Goal: Task Accomplishment & Management: Complete application form

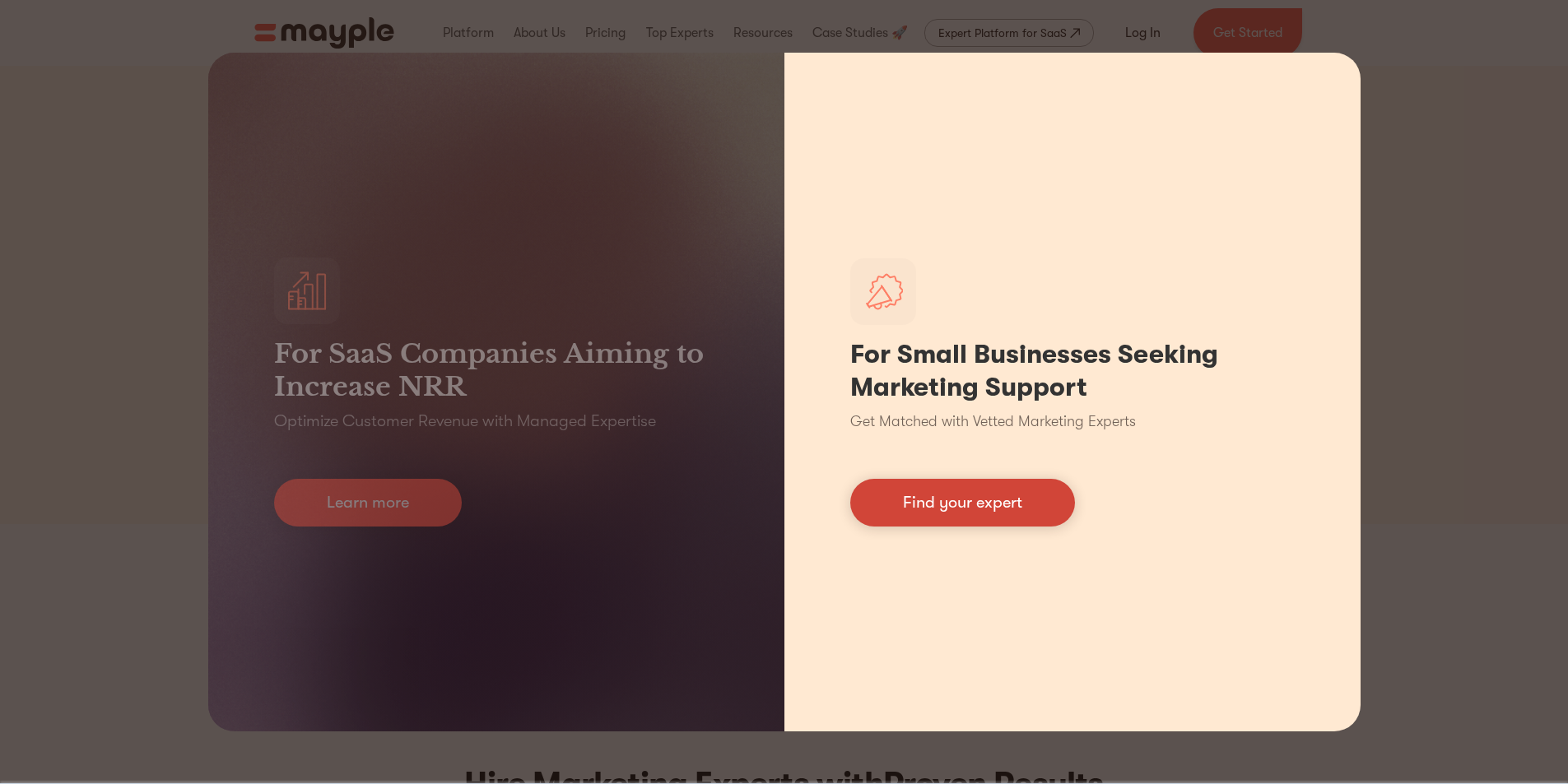
click at [999, 504] on link "Find your expert" at bounding box center [963, 503] width 225 height 48
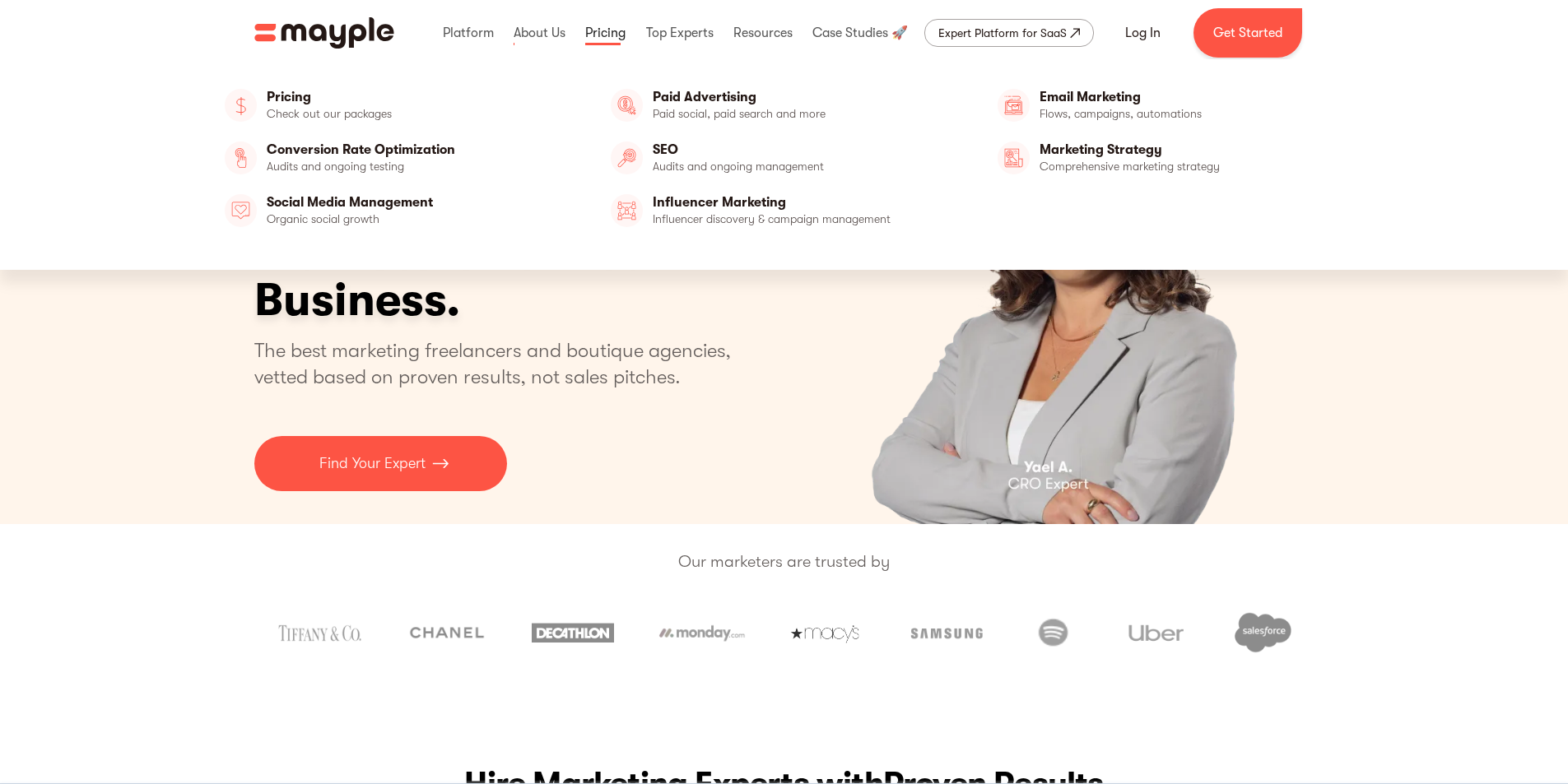
click at [600, 33] on link at bounding box center [605, 33] width 49 height 53
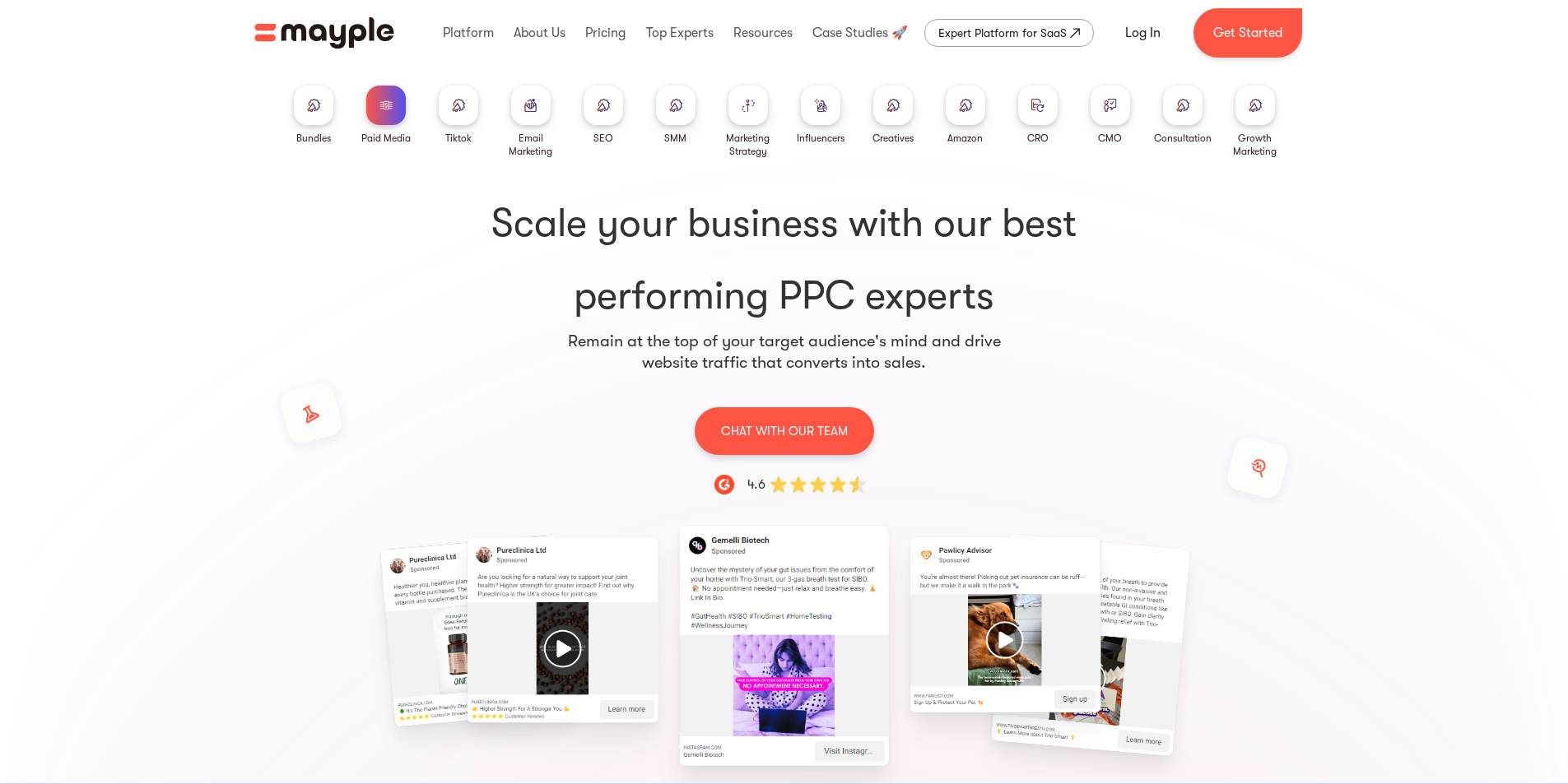
drag, startPoint x: 284, startPoint y: 36, endPoint x: 407, endPoint y: 34, distance: 123.0
click at [284, 36] on img "home" at bounding box center [325, 33] width 140 height 32
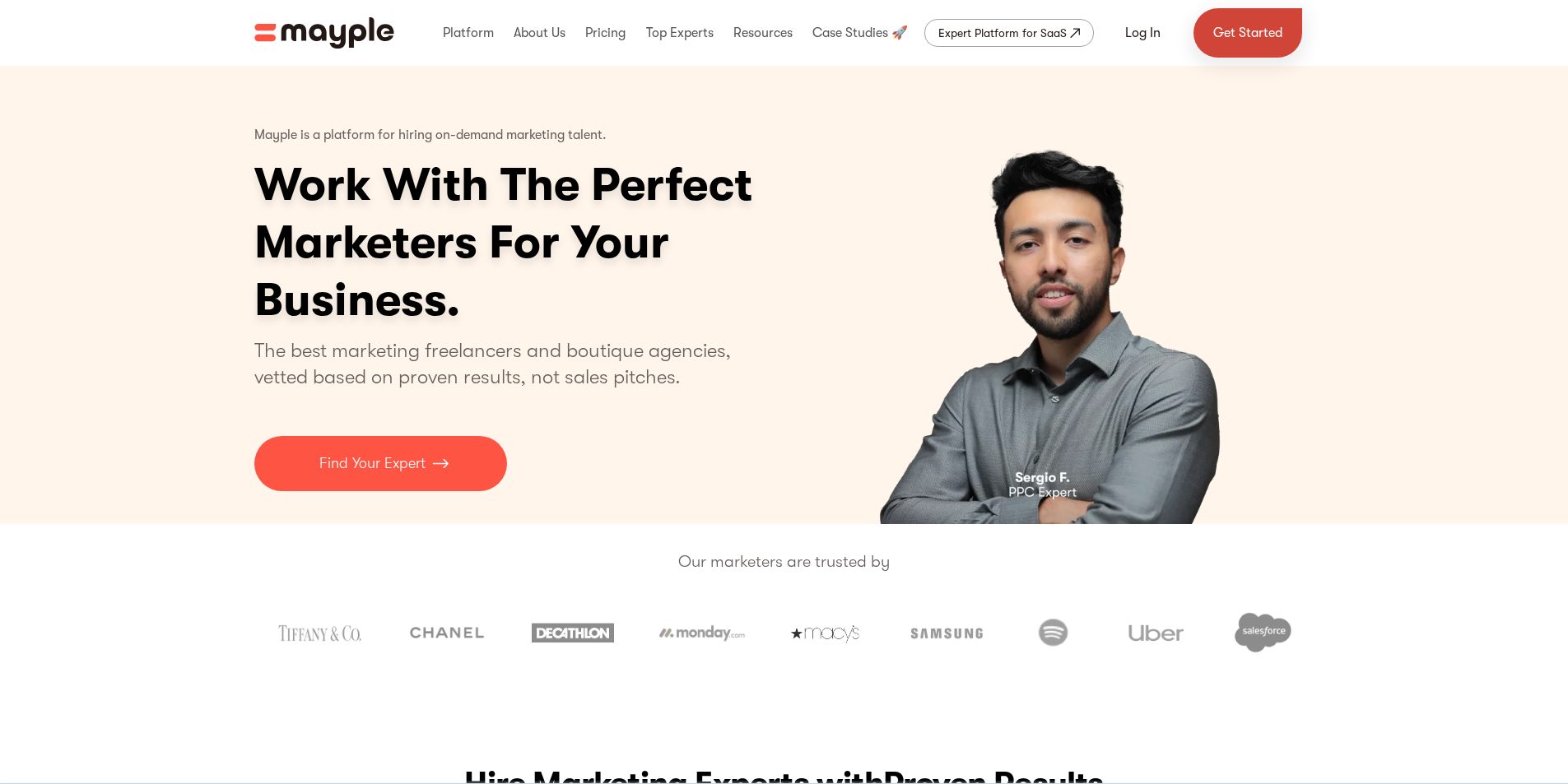
click at [1255, 38] on link "Get Started" at bounding box center [1247, 34] width 108 height 50
click at [1247, 34] on link "Get Started" at bounding box center [1247, 34] width 108 height 50
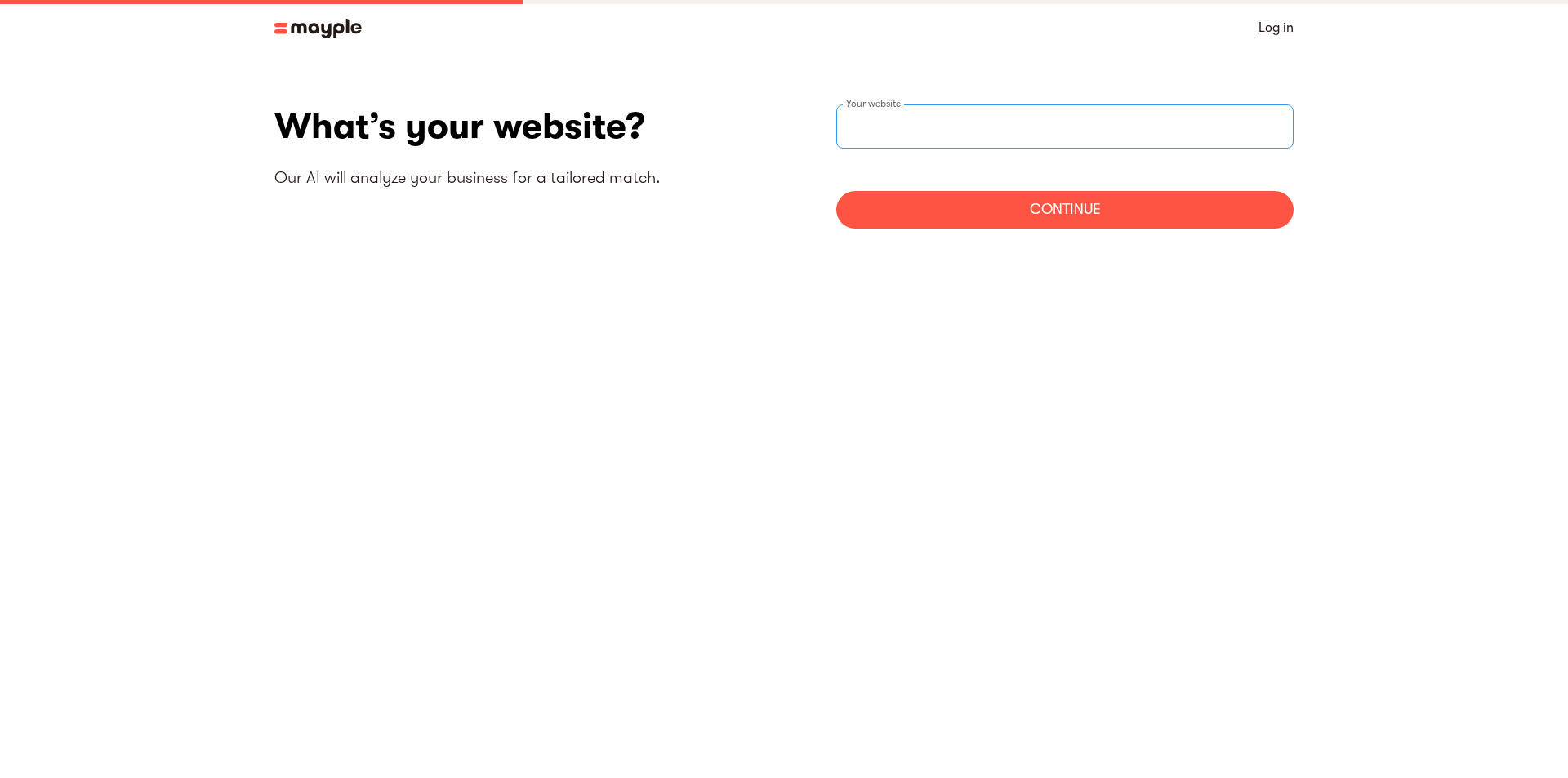
click at [854, 142] on input "websiteStep" at bounding box center [1064, 126] width 457 height 44
click at [307, 32] on img at bounding box center [318, 28] width 87 height 20
